Goal: Check status: Check status

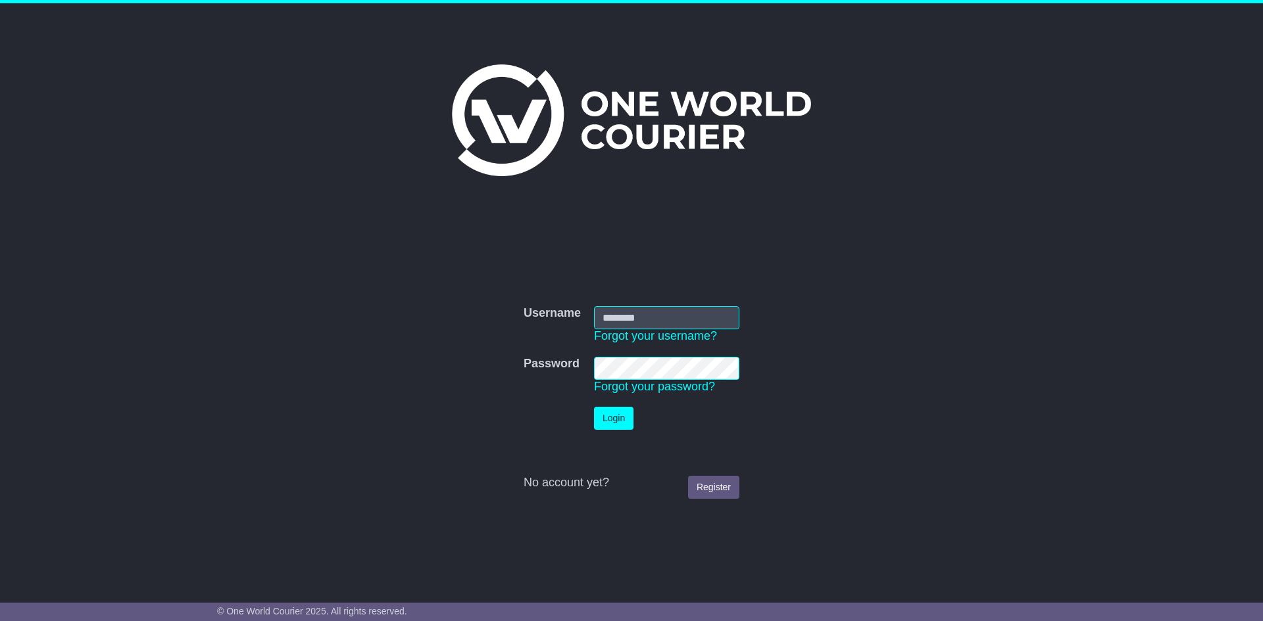
type input "**********"
click at [615, 424] on button "Login" at bounding box center [613, 418] width 39 height 23
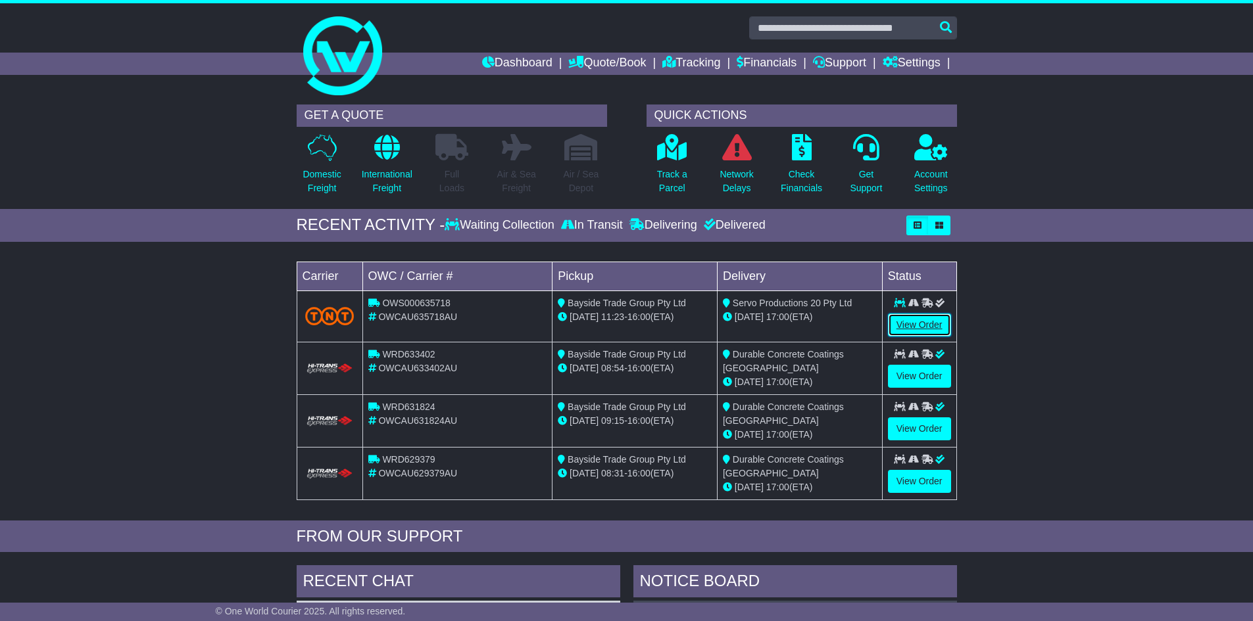
click at [908, 324] on link "View Order" at bounding box center [919, 325] width 63 height 23
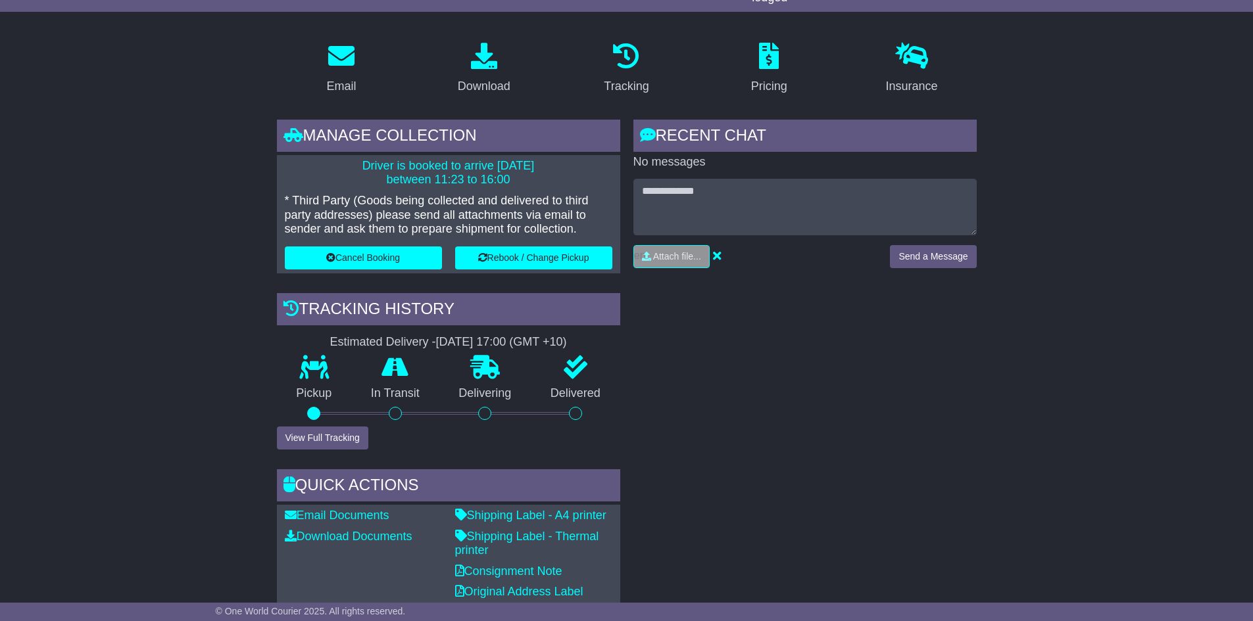
scroll to position [197, 0]
